Goal: Task Accomplishment & Management: Use online tool/utility

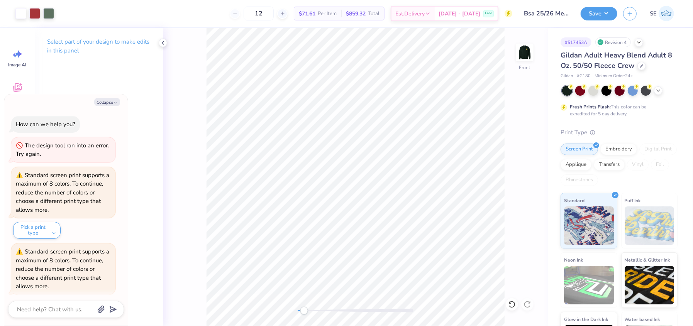
scroll to position [943, 0]
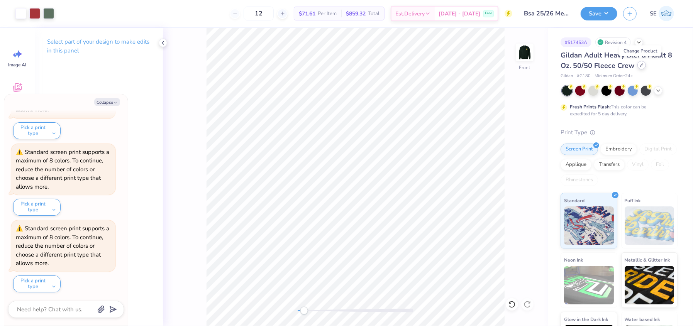
click at [640, 65] on icon at bounding box center [641, 65] width 3 height 3
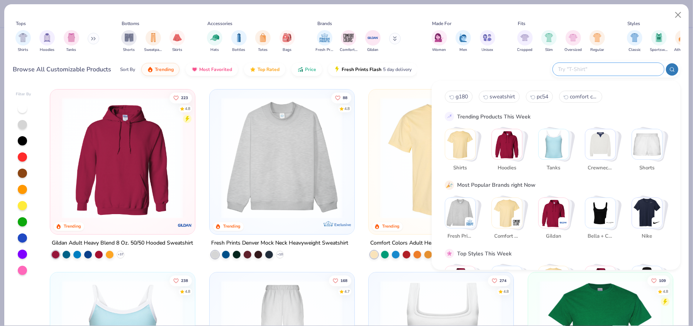
click at [625, 69] on input "text" at bounding box center [607, 69] width 101 height 9
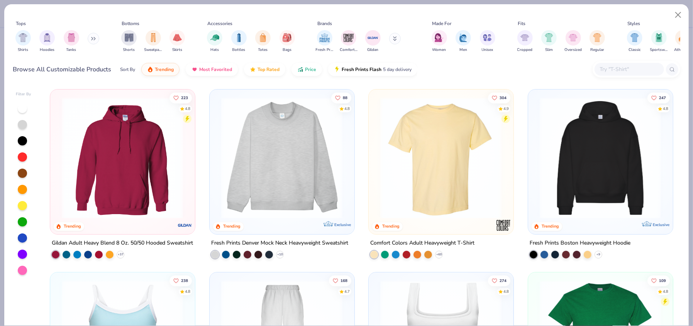
click at [402, 170] on img at bounding box center [440, 158] width 129 height 122
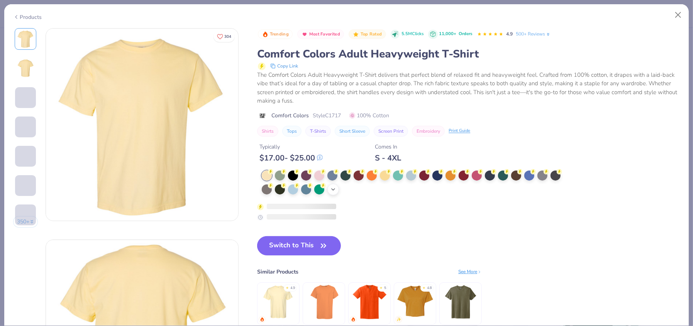
click at [332, 188] on icon at bounding box center [333, 189] width 6 height 6
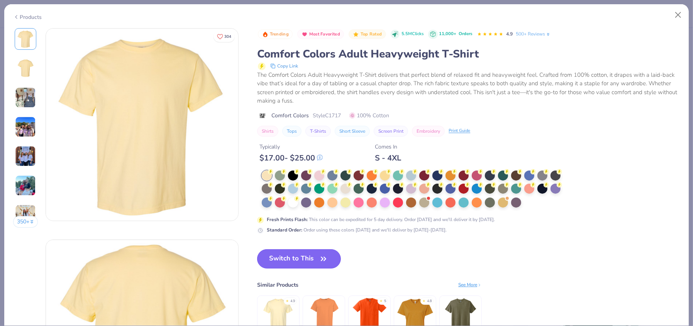
click at [324, 258] on icon "button" at bounding box center [323, 258] width 5 height 3
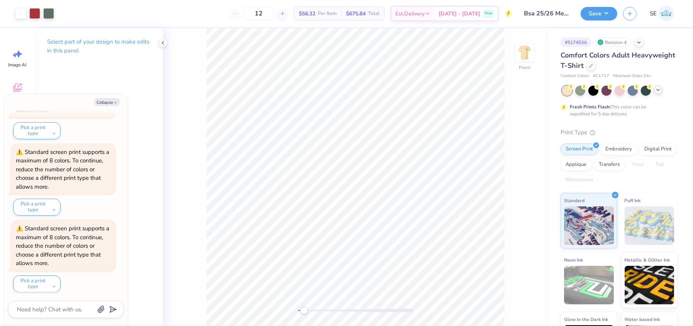
click at [654, 89] on div at bounding box center [658, 90] width 8 height 8
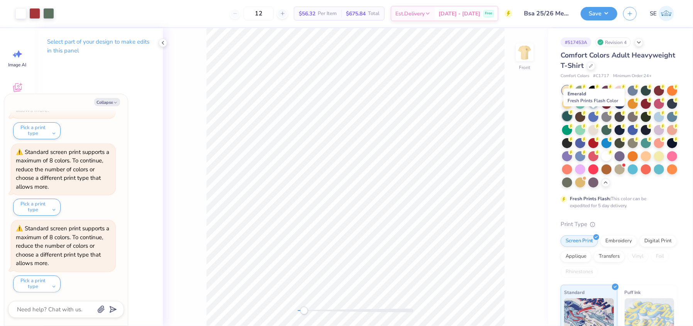
click at [572, 116] on div at bounding box center [567, 116] width 10 height 10
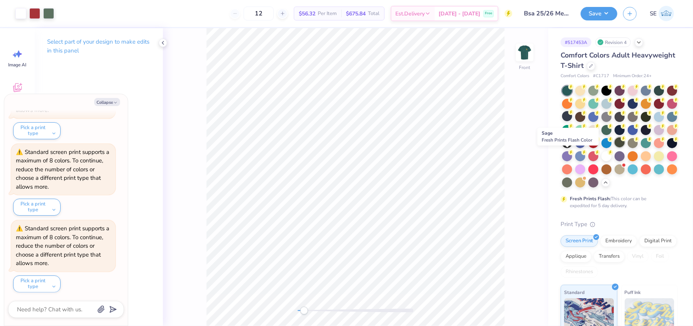
click at [615, 147] on div at bounding box center [620, 142] width 10 height 10
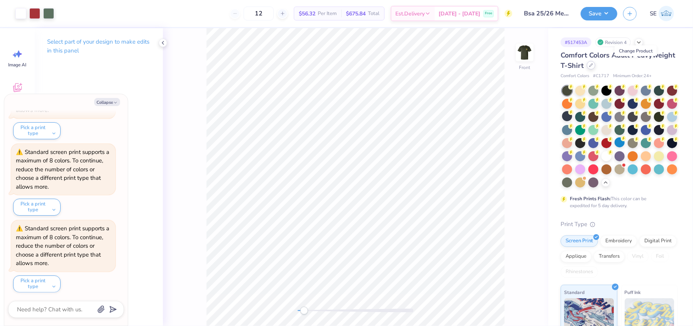
click at [593, 64] on icon at bounding box center [591, 65] width 3 height 3
type textarea "x"
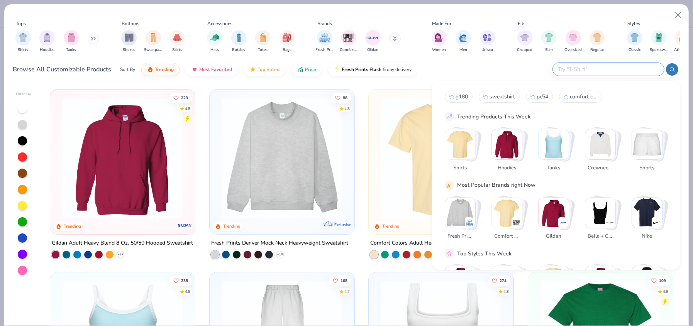
click at [610, 70] on input "text" at bounding box center [607, 69] width 101 height 9
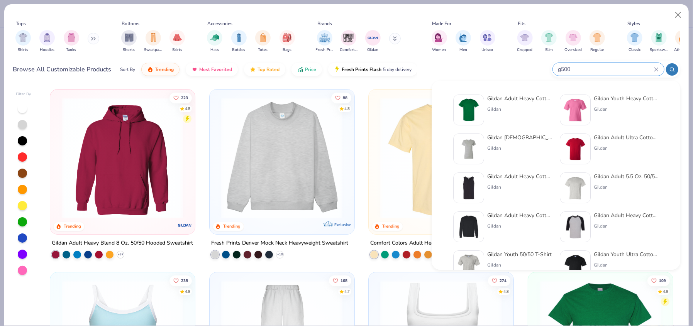
type input "g500"
click at [468, 106] on img at bounding box center [469, 110] width 24 height 24
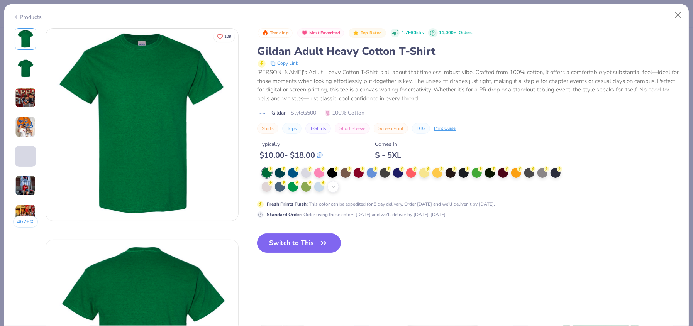
click at [334, 188] on icon at bounding box center [333, 187] width 6 height 6
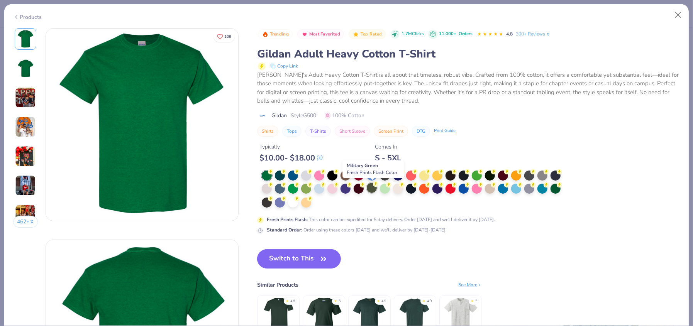
click at [369, 188] on div at bounding box center [372, 188] width 10 height 10
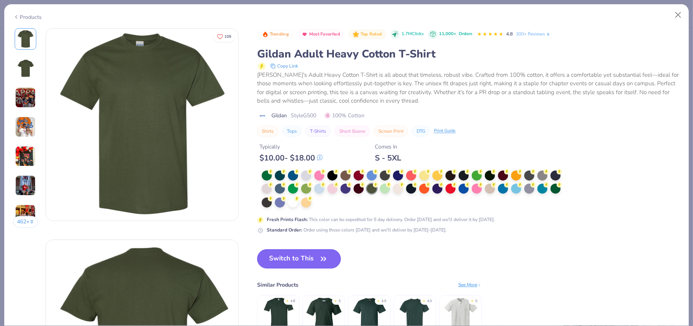
click at [321, 256] on icon "button" at bounding box center [323, 259] width 11 height 11
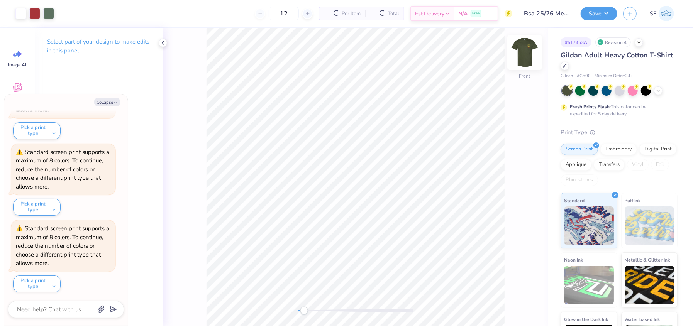
click at [524, 55] on img at bounding box center [524, 52] width 31 height 31
click at [526, 61] on img at bounding box center [524, 52] width 31 height 31
click at [526, 60] on img at bounding box center [524, 52] width 15 height 15
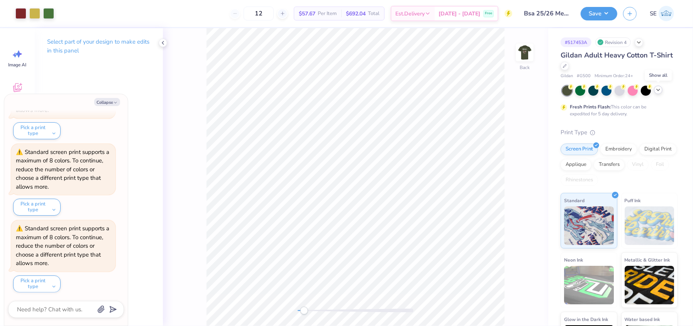
click at [659, 91] on icon at bounding box center [658, 90] width 6 height 6
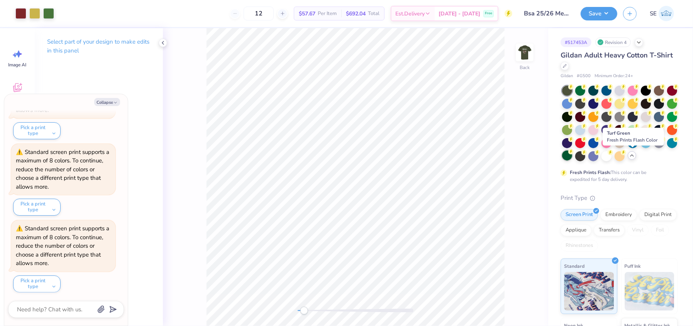
click at [572, 156] on div at bounding box center [567, 156] width 10 height 10
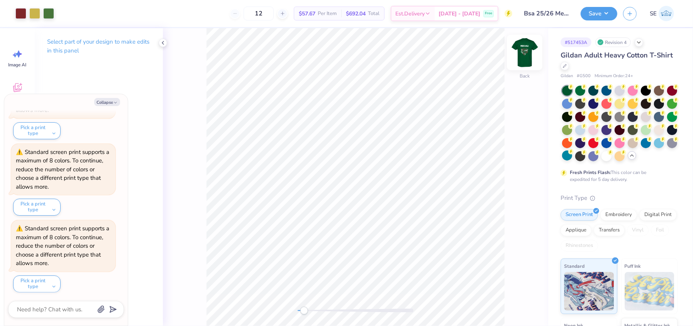
click at [523, 58] on img at bounding box center [524, 52] width 31 height 31
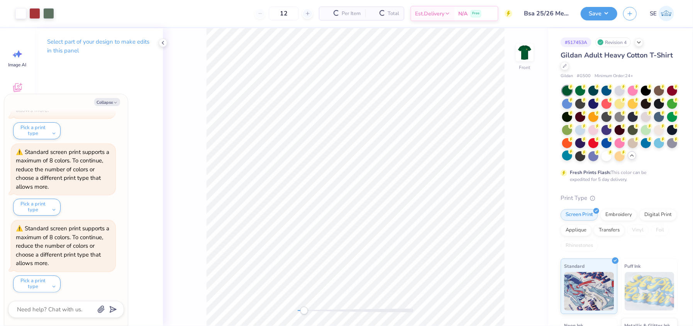
scroll to position [984, 0]
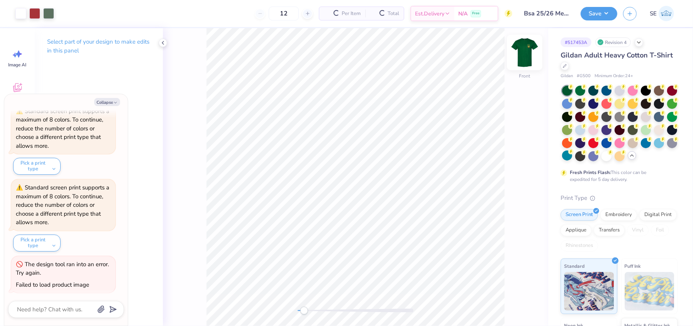
click at [522, 61] on img at bounding box center [524, 52] width 31 height 31
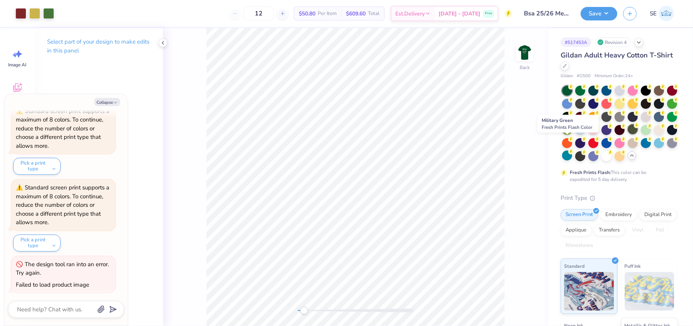
click at [628, 134] on div at bounding box center [633, 129] width 10 height 10
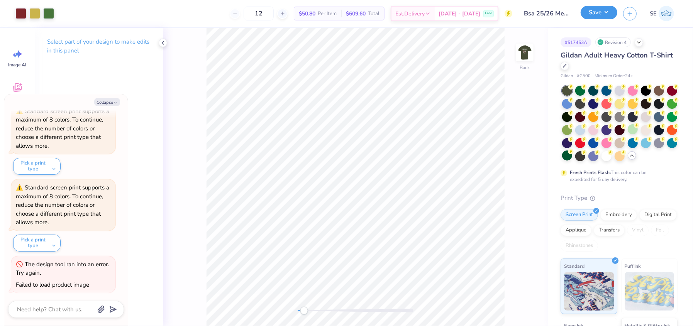
click at [593, 12] on button "Save" at bounding box center [599, 13] width 37 height 14
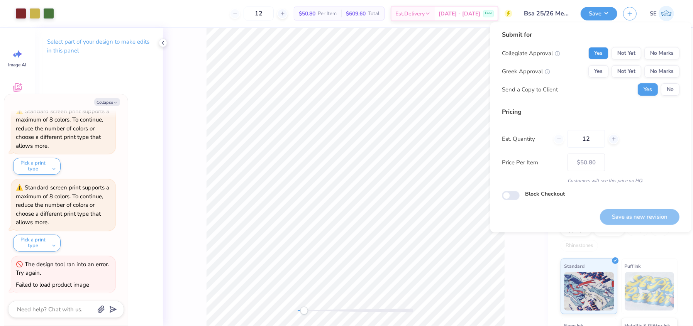
click at [593, 52] on button "Yes" at bounding box center [598, 53] width 20 height 12
click at [672, 73] on button "No Marks" at bounding box center [661, 71] width 35 height 12
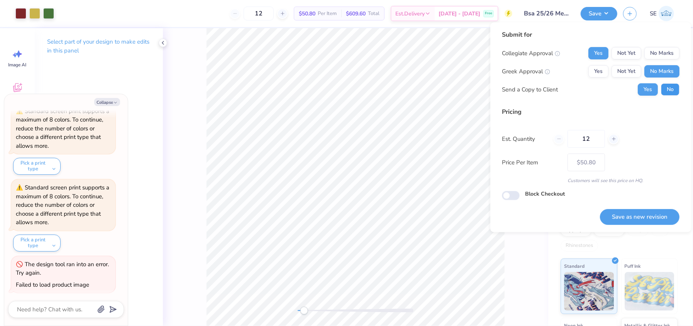
click at [672, 88] on button "No" at bounding box center [670, 89] width 19 height 12
click at [639, 215] on button "Save as new revision" at bounding box center [640, 217] width 80 height 16
type textarea "x"
type input "– –"
type textarea "x"
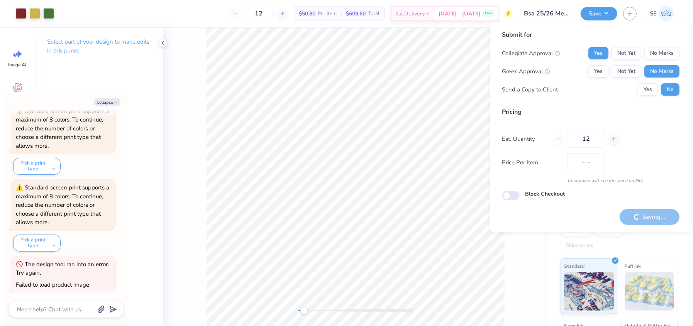
type input "$50.80"
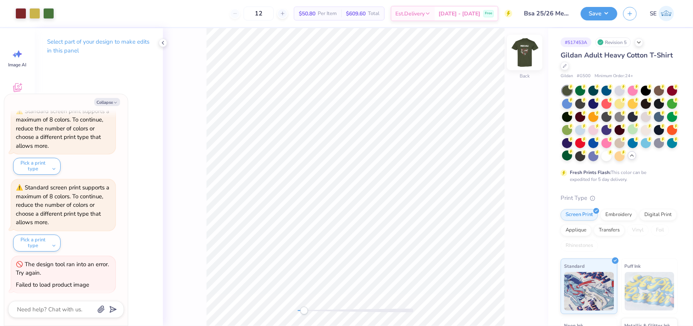
click at [525, 59] on img at bounding box center [524, 52] width 31 height 31
click at [47, 13] on div at bounding box center [48, 12] width 11 height 11
type textarea "x"
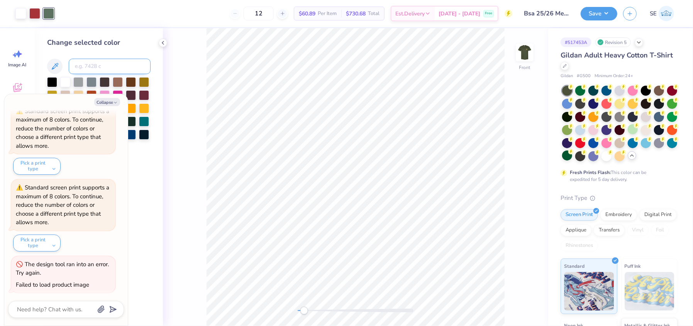
click at [91, 65] on input at bounding box center [110, 66] width 82 height 15
type input "1807"
click at [66, 81] on div at bounding box center [65, 81] width 10 height 10
click at [112, 100] on button "Collapse" at bounding box center [107, 102] width 26 height 8
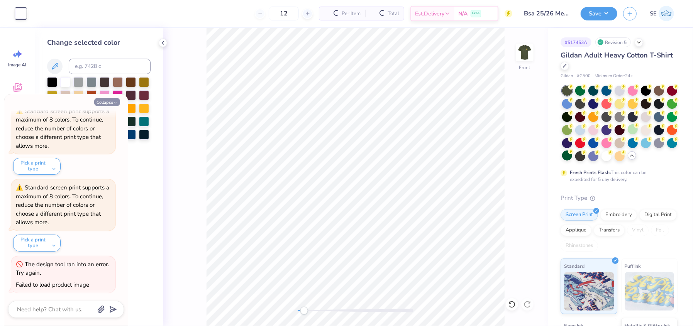
type textarea "x"
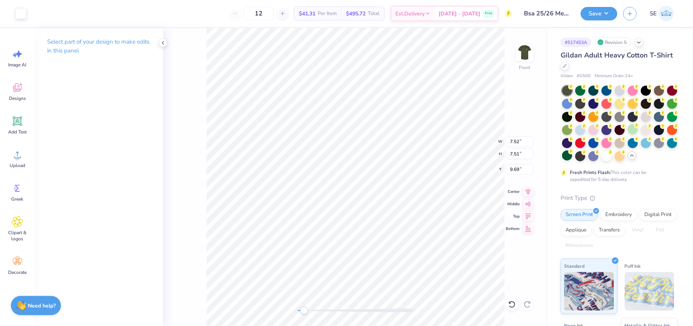
click at [201, 102] on div "Front W 7.52 7.52 " H 7.51 7.51 " Y 9.69 9.69 " Center Middle Top Bottom" at bounding box center [355, 177] width 385 height 298
click at [194, 75] on div "Front" at bounding box center [355, 177] width 385 height 298
click at [163, 43] on polyline at bounding box center [163, 42] width 2 height 3
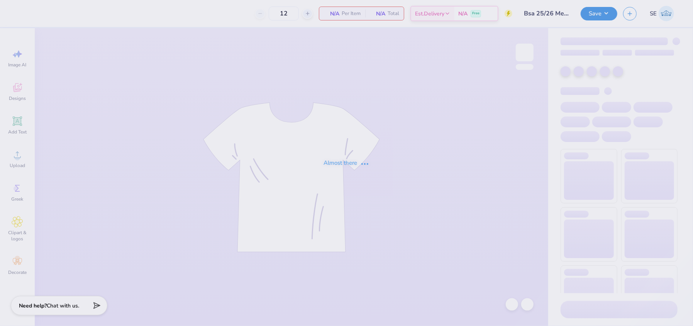
type input "Bsa 25/26 Merch"
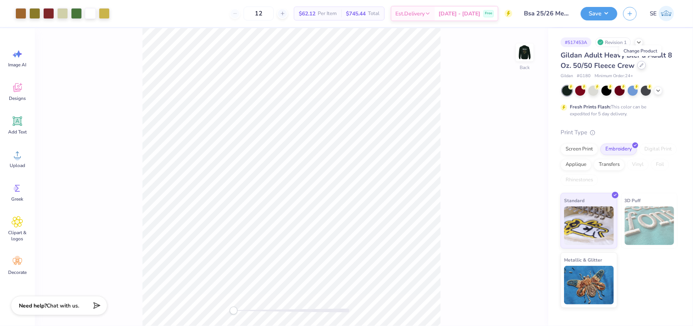
click at [640, 63] on icon at bounding box center [642, 65] width 4 height 4
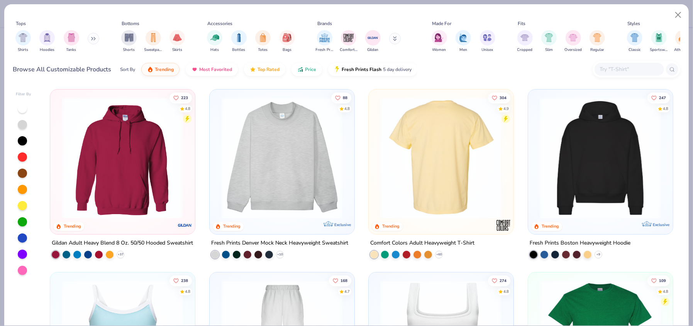
click at [376, 139] on img at bounding box center [311, 158] width 129 height 122
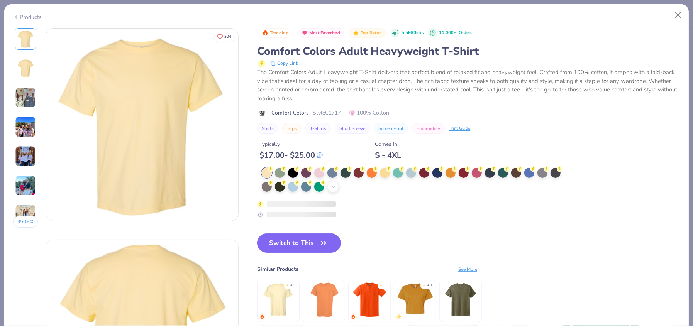
click at [334, 186] on icon at bounding box center [333, 187] width 6 height 6
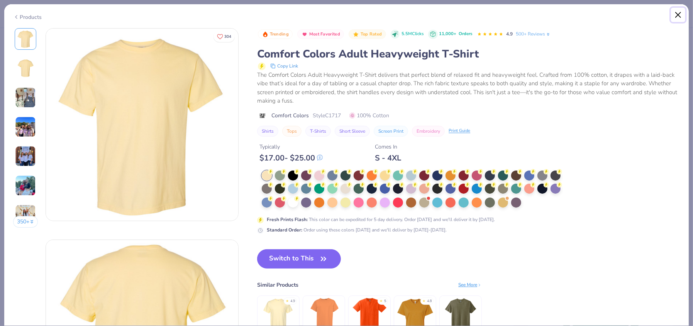
click at [677, 15] on button "Close" at bounding box center [678, 15] width 15 height 15
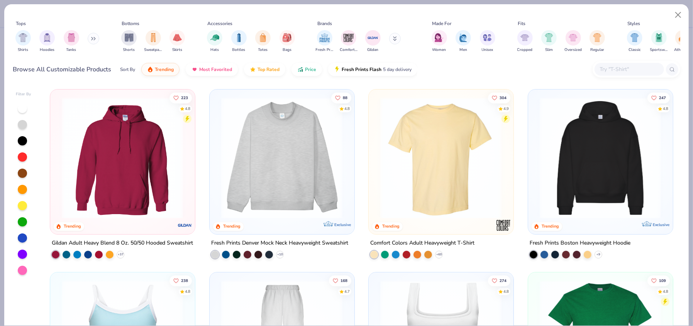
click at [630, 68] on input "text" at bounding box center [628, 69] width 59 height 9
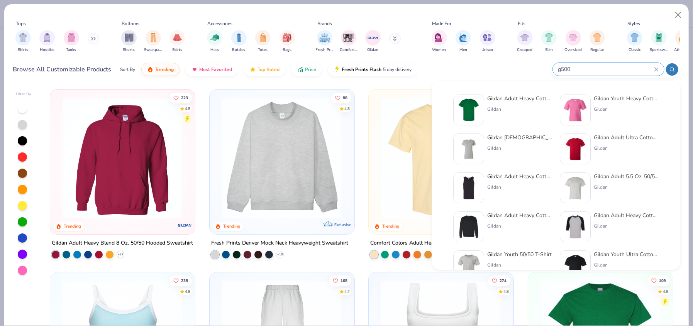
type input "g500"
click at [464, 108] on img at bounding box center [469, 110] width 24 height 24
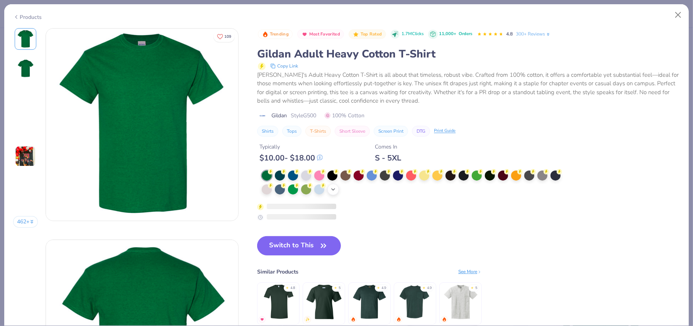
click at [333, 186] on icon at bounding box center [333, 189] width 6 height 6
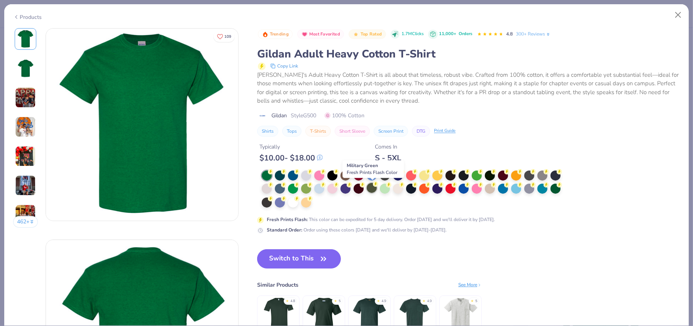
click at [368, 190] on div at bounding box center [372, 188] width 10 height 10
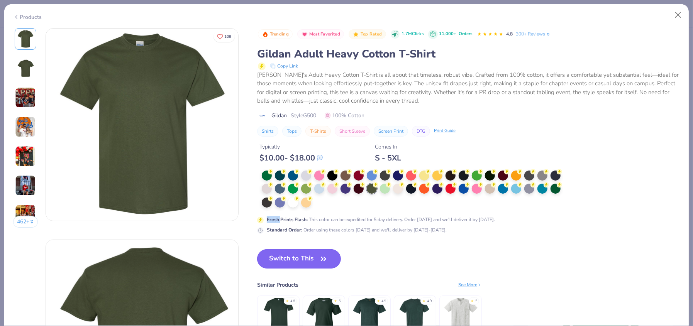
click at [304, 258] on button "Switch to This" at bounding box center [299, 258] width 84 height 19
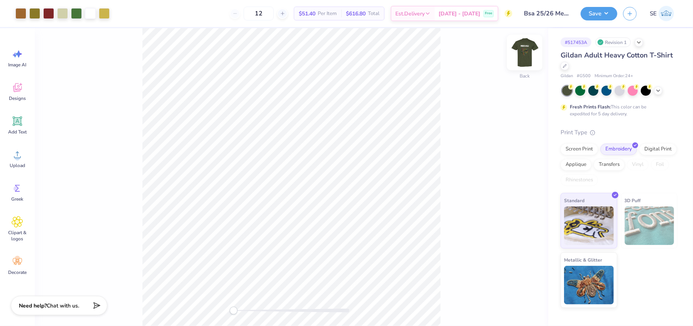
click at [523, 53] on img at bounding box center [524, 52] width 31 height 31
click at [657, 88] on icon at bounding box center [658, 90] width 6 height 6
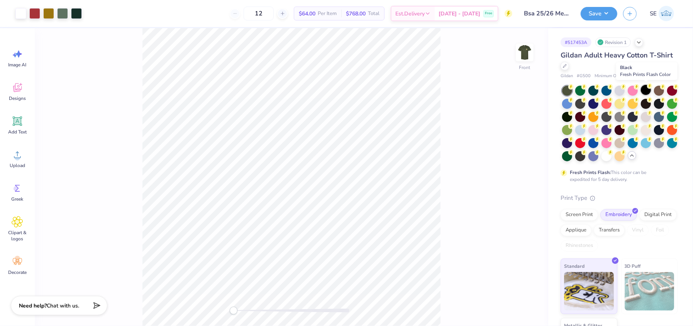
click at [646, 87] on div at bounding box center [646, 90] width 10 height 10
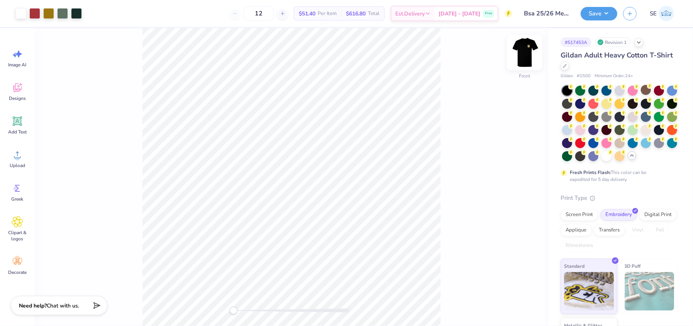
click at [519, 55] on img at bounding box center [524, 52] width 31 height 31
click at [519, 55] on img at bounding box center [524, 52] width 15 height 15
click at [593, 92] on div at bounding box center [593, 90] width 10 height 10
click at [577, 92] on div at bounding box center [580, 90] width 10 height 10
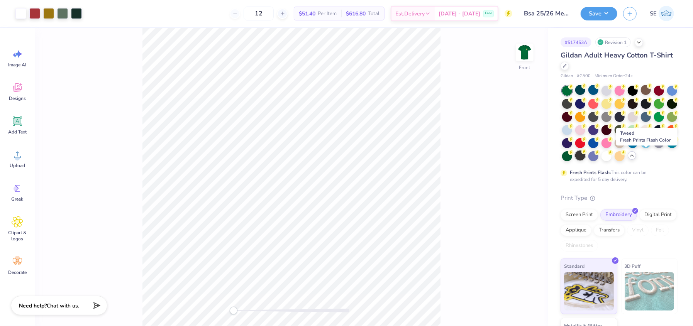
click at [585, 155] on div at bounding box center [580, 156] width 10 height 10
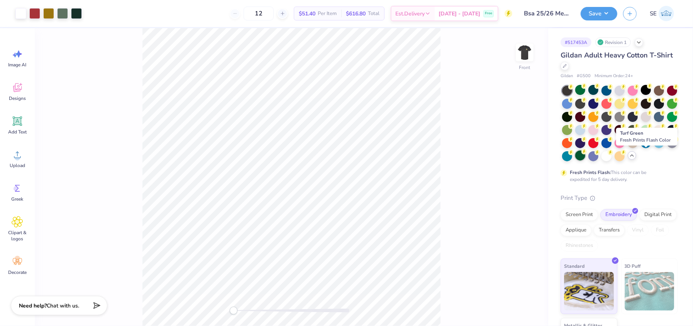
click at [585, 157] on div at bounding box center [580, 156] width 10 height 10
click at [592, 90] on div at bounding box center [593, 90] width 10 height 10
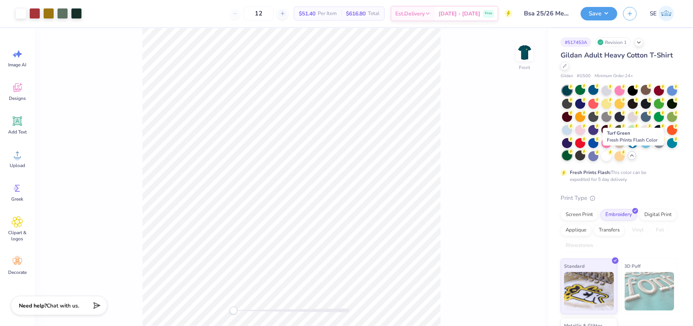
click at [572, 156] on div at bounding box center [567, 156] width 10 height 10
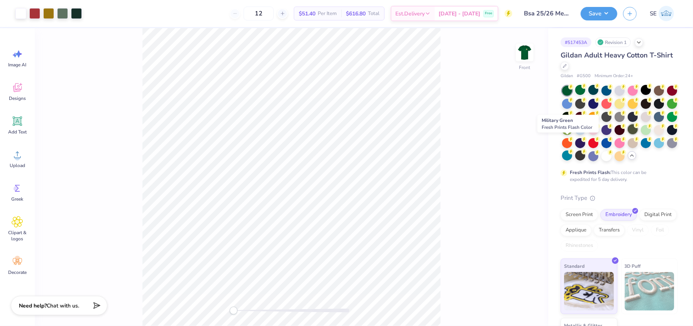
click at [628, 134] on div at bounding box center [633, 129] width 10 height 10
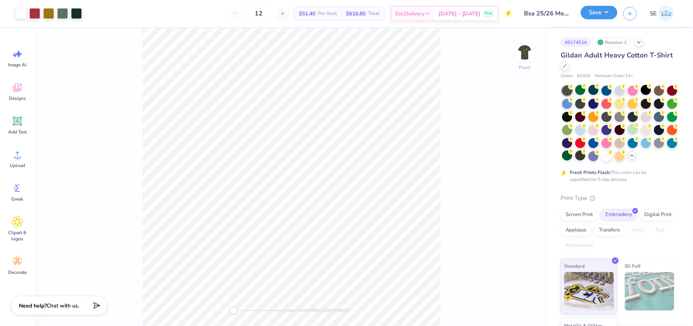
click at [593, 10] on button "Save" at bounding box center [599, 13] width 37 height 14
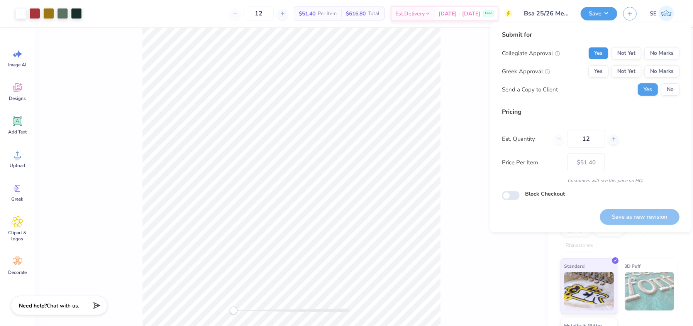
click at [597, 51] on button "Yes" at bounding box center [598, 53] width 20 height 12
click at [664, 68] on button "No Marks" at bounding box center [661, 71] width 35 height 12
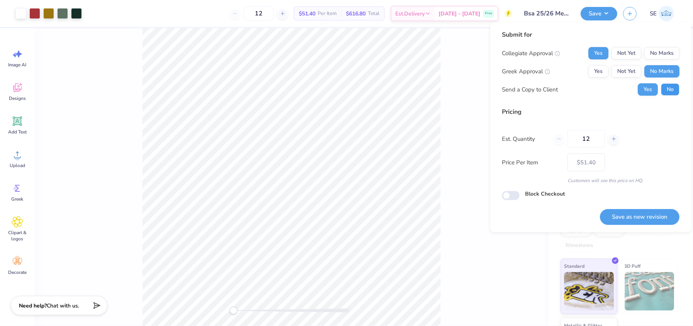
click at [671, 86] on button "No" at bounding box center [670, 89] width 19 height 12
click at [631, 215] on button "Save as new revision" at bounding box center [640, 217] width 80 height 16
type input "$51.40"
